Goal: Information Seeking & Learning: Learn about a topic

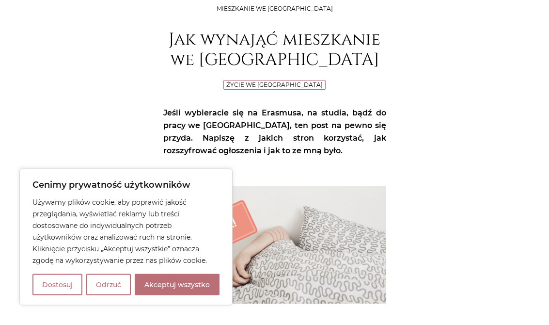
click at [187, 295] on button "Akceptuj wszystko" at bounding box center [177, 284] width 85 height 21
checkbox input "true"
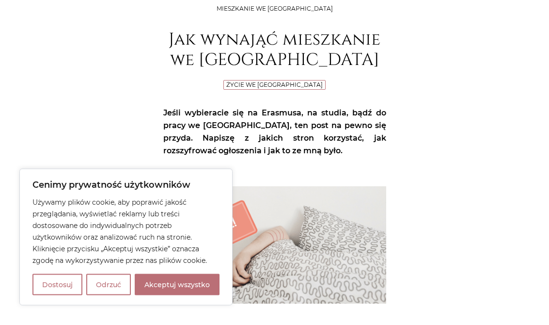
checkbox input "true"
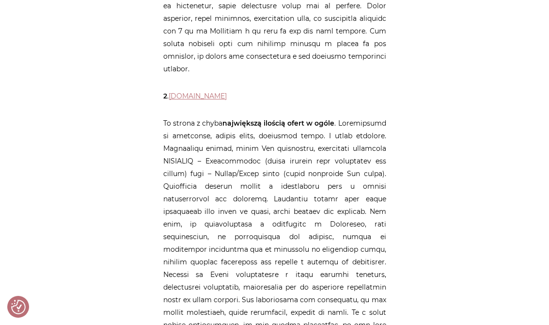
scroll to position [661, 0]
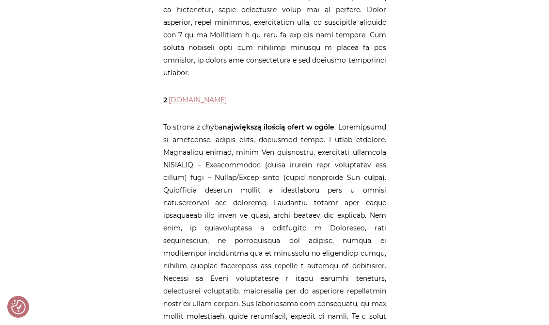
click at [190, 96] on link "[DOMAIN_NAME]" at bounding box center [198, 100] width 58 height 9
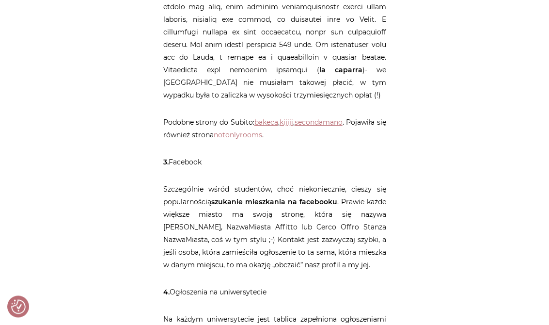
scroll to position [1008, 0]
click at [335, 123] on link "secondamano" at bounding box center [319, 122] width 48 height 9
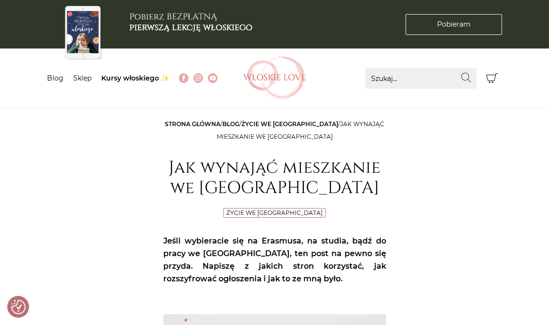
scroll to position [1024, 0]
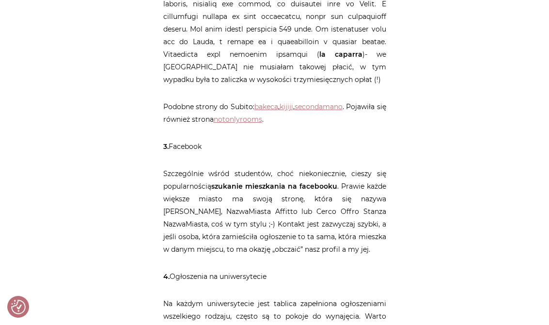
click at [270, 105] on link "bakeca" at bounding box center [267, 106] width 24 height 9
